Goal: Transaction & Acquisition: Purchase product/service

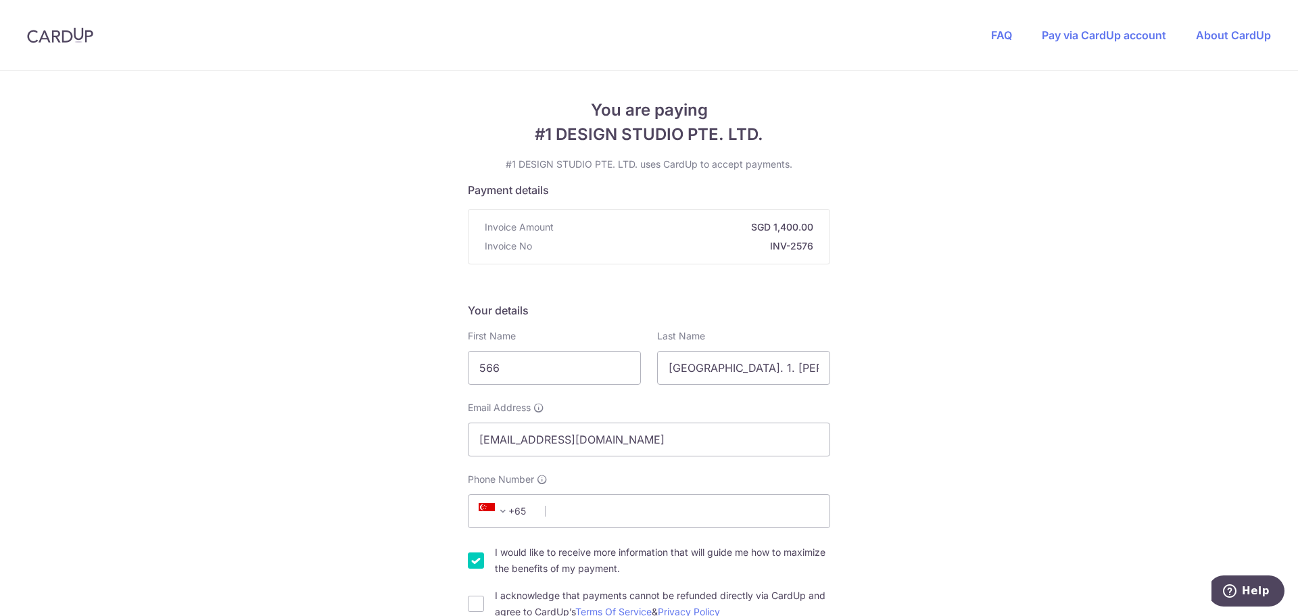
scroll to position [135, 0]
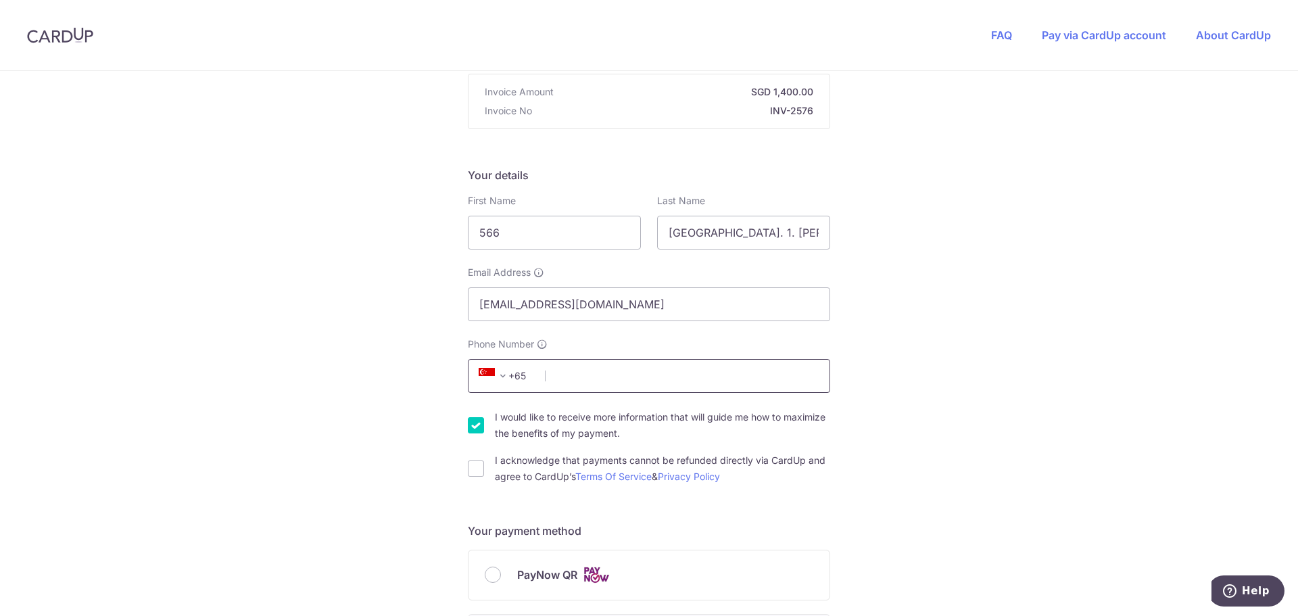
click at [610, 377] on input "Phone Number" at bounding box center [649, 376] width 362 height 34
type input "87487664"
click at [356, 401] on div "You are paying #1 DESIGN STUDIO PTE. LTD. #1 DESIGN STUDIO PTE. LTD. uses CardU…" at bounding box center [649, 595] width 1298 height 1319
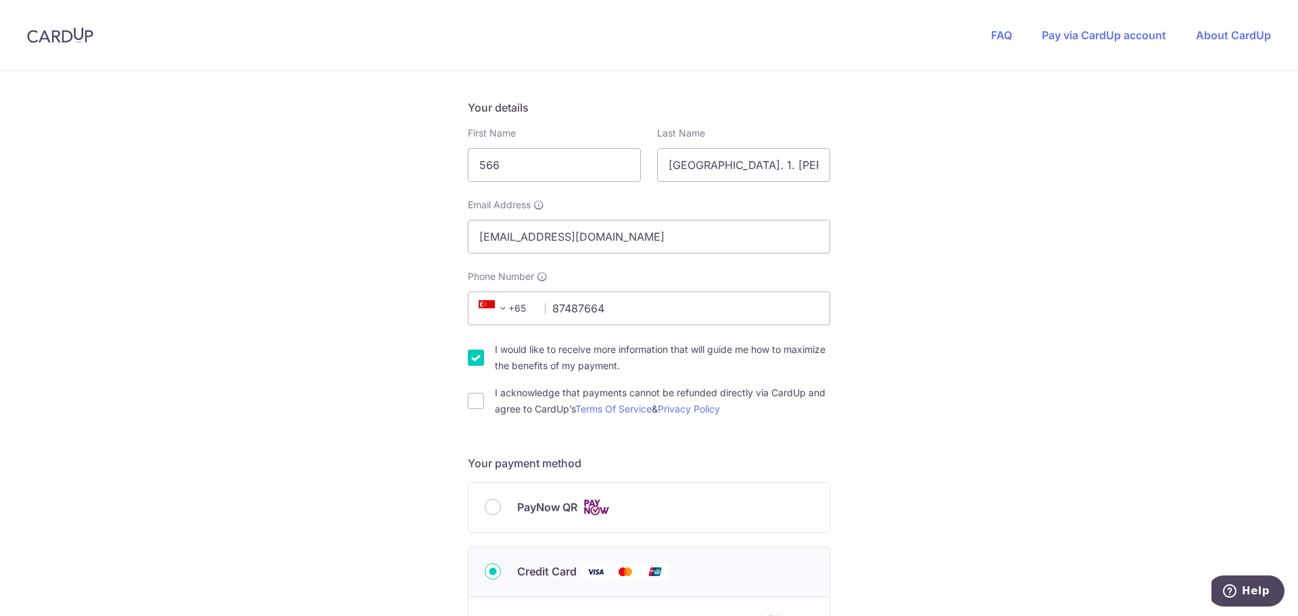
click at [484, 415] on div "I acknowledge that payments cannot be refunded directly via CardUp and agree to…" at bounding box center [649, 401] width 362 height 32
click at [469, 402] on input "I acknowledge that payments cannot be refunded directly via CardUp and agree to…" at bounding box center [476, 401] width 16 height 16
checkbox input "true"
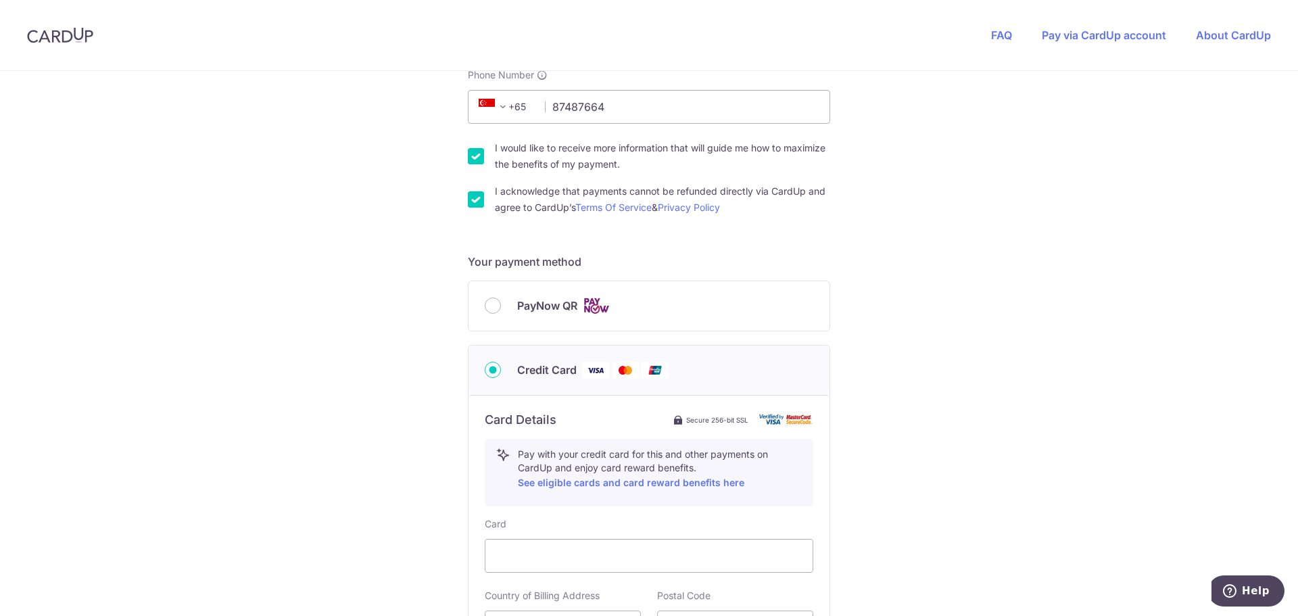
scroll to position [406, 0]
click at [485, 305] on input "PayNow QR" at bounding box center [493, 304] width 16 height 16
radio input "true"
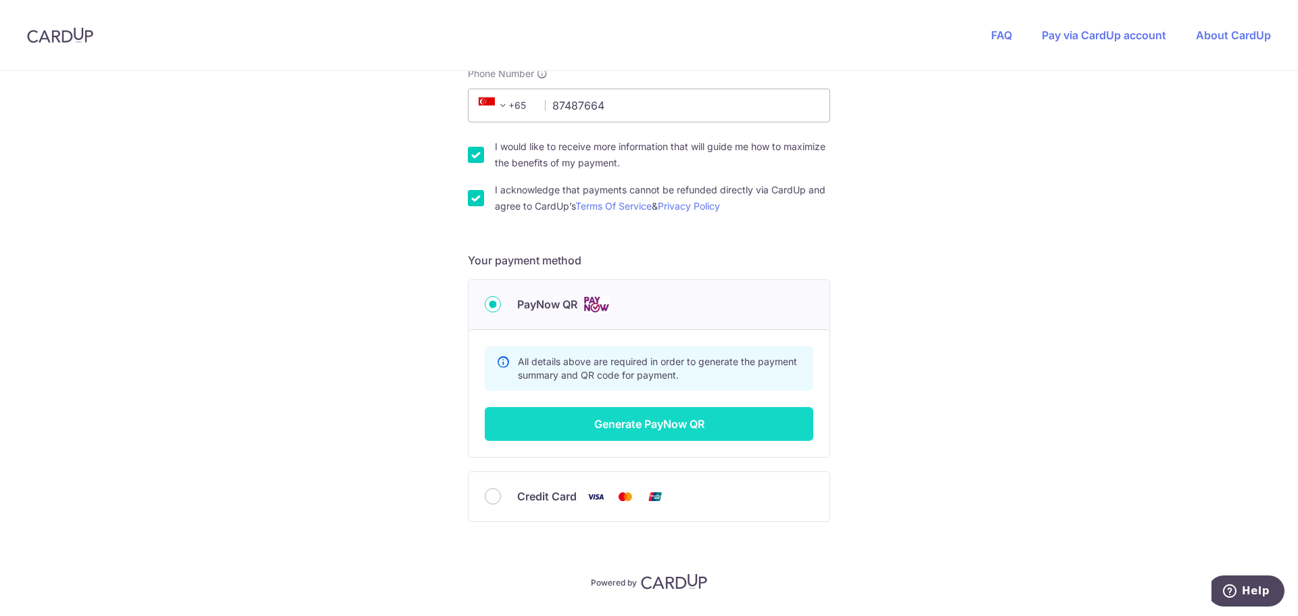
click at [749, 435] on button "Generate PayNow QR" at bounding box center [649, 424] width 329 height 34
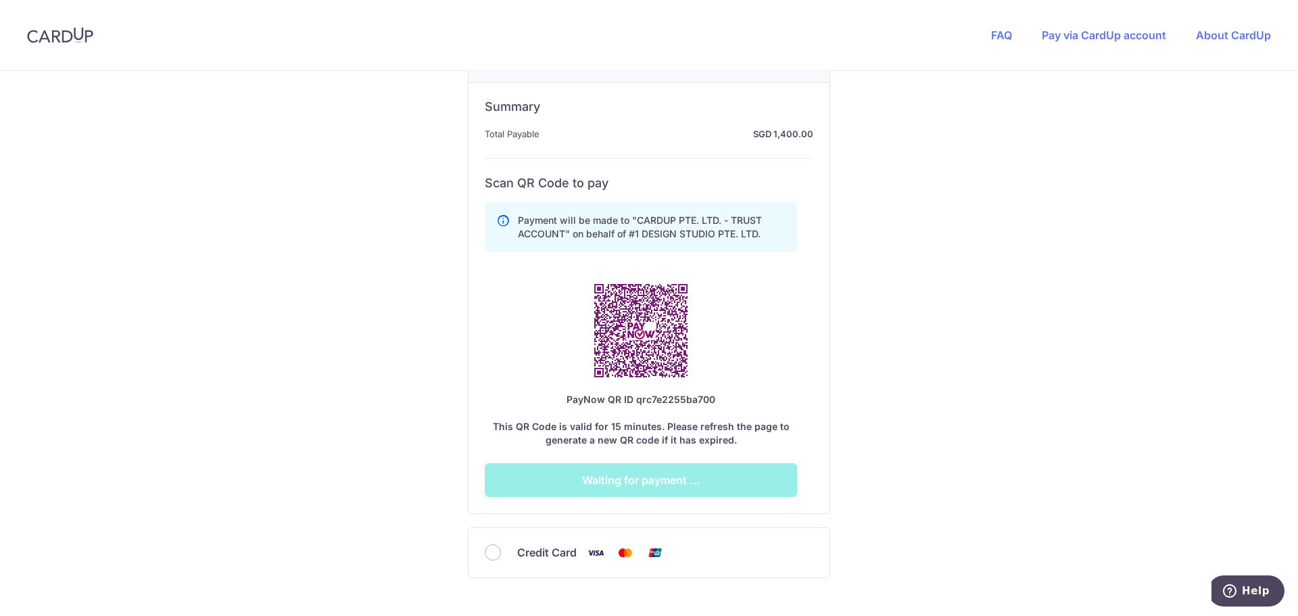
scroll to position [676, 0]
